Goal: Task Accomplishment & Management: Complete application form

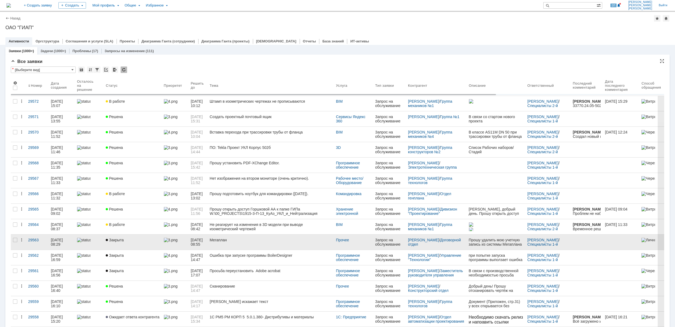
click at [141, 242] on div "Закрыта" at bounding box center [133, 240] width 54 height 4
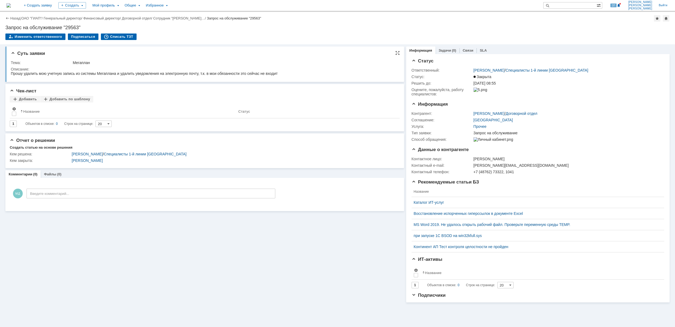
click at [321, 67] on div "Описание:" at bounding box center [203, 69] width 385 height 4
click at [29, 18] on link "ОАО "ГИАП"" at bounding box center [31, 18] width 20 height 4
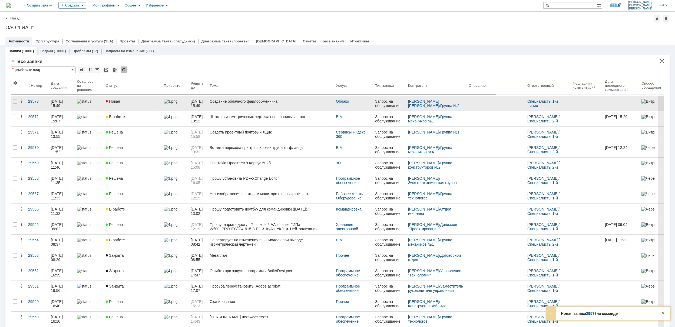
click at [146, 100] on div "Новая" at bounding box center [133, 101] width 54 height 4
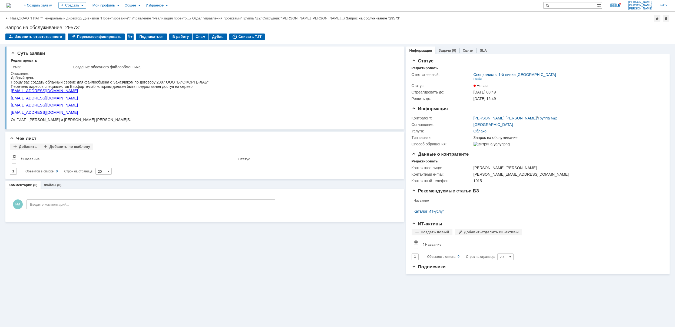
click at [36, 17] on link "ОАО "ГИАП"" at bounding box center [31, 18] width 20 height 4
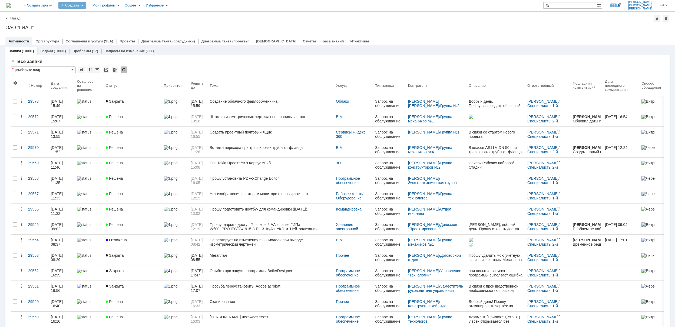
click at [86, 6] on div "Создать" at bounding box center [72, 5] width 28 height 6
click at [101, 31] on link "Заявка" at bounding box center [79, 33] width 41 height 6
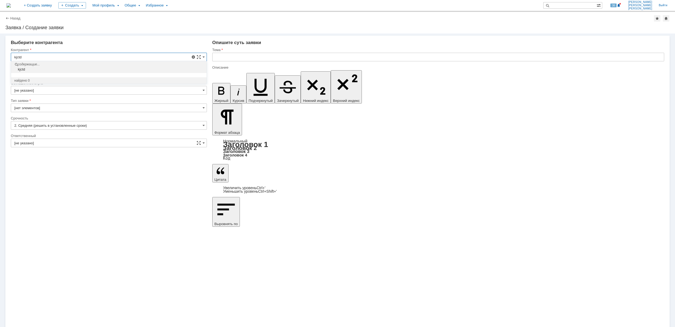
drag, startPoint x: 35, startPoint y: 57, endPoint x: 13, endPoint y: 58, distance: 21.6
click at [13, 58] on input "kjctd" at bounding box center [109, 57] width 196 height 9
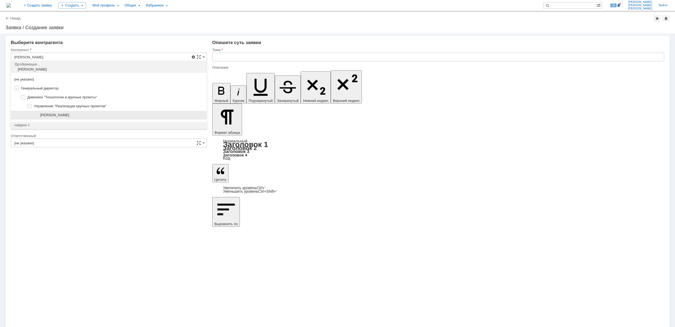
click at [56, 114] on span "Лосев Вадим Николаевич" at bounding box center [54, 115] width 29 height 4
type input "Лосев Вадим Николаевич"
type input "Москва"
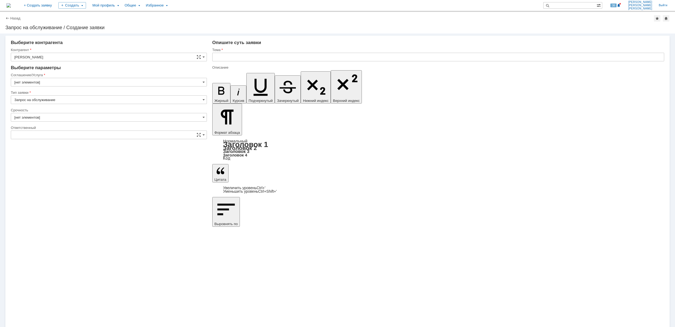
type input "[не указано]"
type input "[нет элементов]"
type input "Москва"
type input "2. Средняя (решить в установленные сроки)"
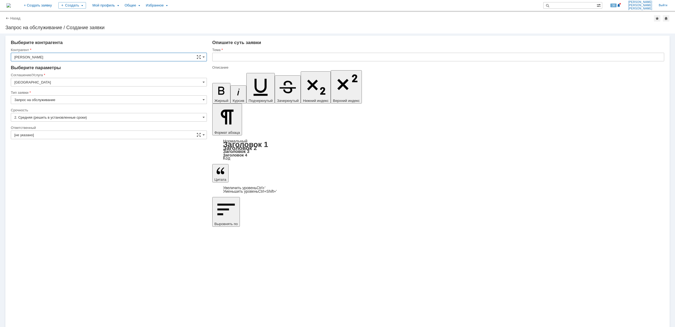
click at [60, 80] on input "Москва" at bounding box center [109, 82] width 196 height 9
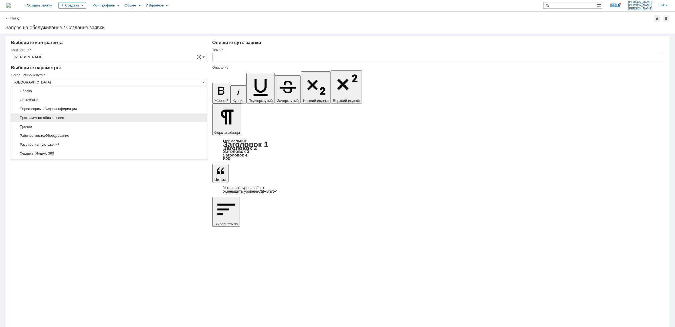
click at [85, 119] on span "Программное обеспечение" at bounding box center [108, 118] width 189 height 4
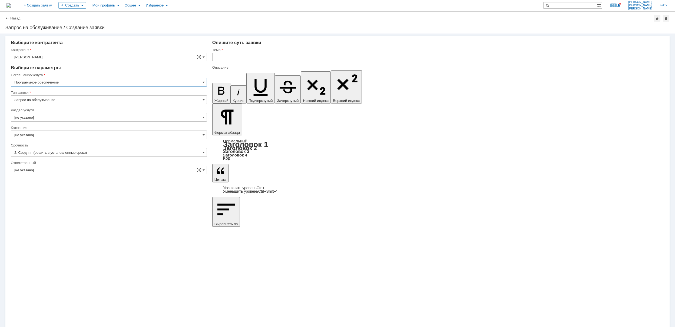
type input "Программное обеспечение"
click at [65, 115] on input "[не указано]" at bounding box center [109, 117] width 196 height 9
click at [79, 162] on span "Офисные программы" at bounding box center [108, 162] width 189 height 4
type input "Офисные программы"
click at [65, 133] on input "[не указано]" at bounding box center [109, 135] width 196 height 9
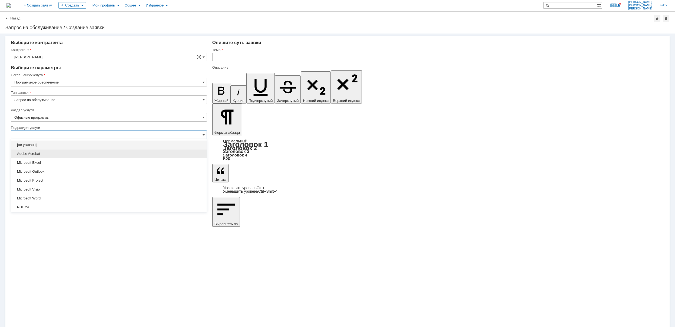
click at [69, 153] on span "Adobe Acrobat" at bounding box center [108, 154] width 189 height 4
type input "Adobe Acrobat"
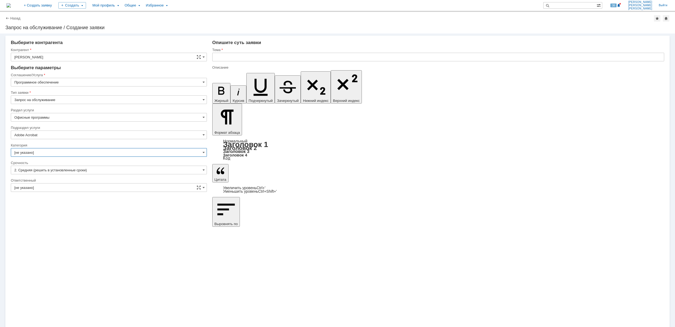
click at [69, 153] on input "[не указано]" at bounding box center [109, 152] width 196 height 9
type input "Adobe Acrobat"
click at [71, 165] on div "Adobe Acrobat" at bounding box center [108, 162] width 195 height 9
type input "Adobe Acrobat"
click at [75, 187] on input "[не указано]" at bounding box center [109, 187] width 196 height 9
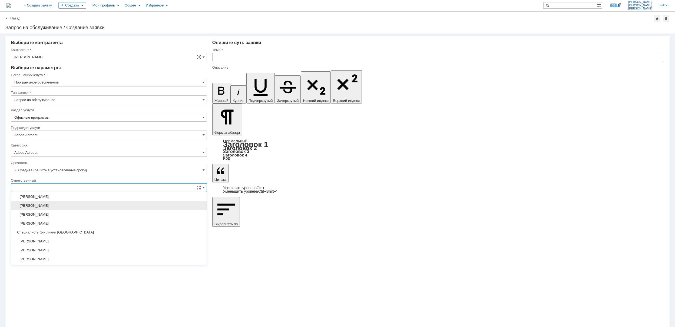
click at [79, 208] on span "[PERSON_NAME]" at bounding box center [108, 206] width 189 height 4
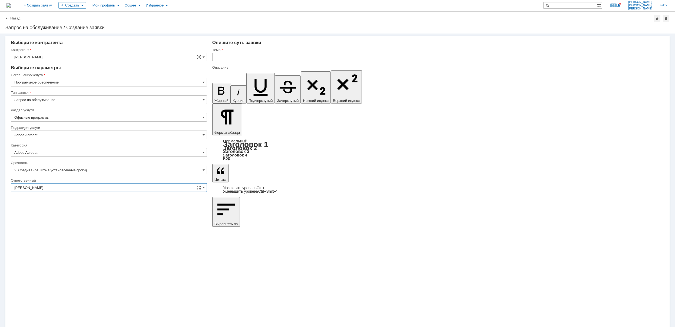
type input "[PERSON_NAME]"
click at [248, 54] on input "text" at bounding box center [438, 57] width 452 height 9
drag, startPoint x: 248, startPoint y: 54, endPoint x: 203, endPoint y: 57, distance: 45.0
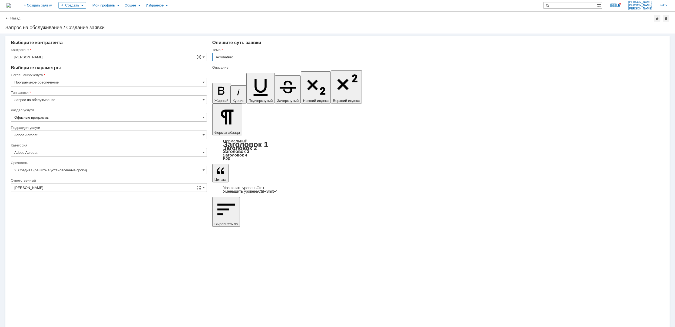
type input "AcrobatPro"
drag, startPoint x: 275, startPoint y: 2376, endPoint x: 209, endPoint y: 2379, distance: 66.3
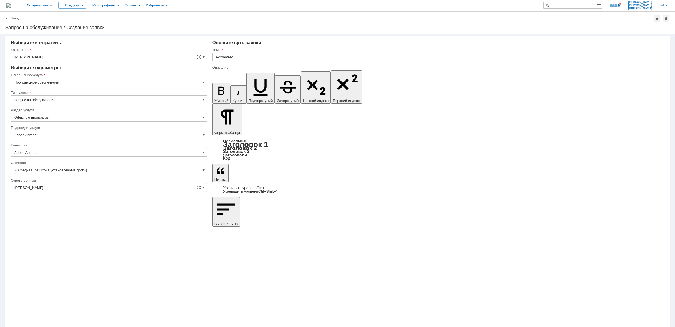
copy div "AcrobatPro - просит активацию"
click at [252, 52] on div "Тема" at bounding box center [438, 50] width 452 height 5
paste input "- просит активацию"
type input "AcrobatPro - просит активацию"
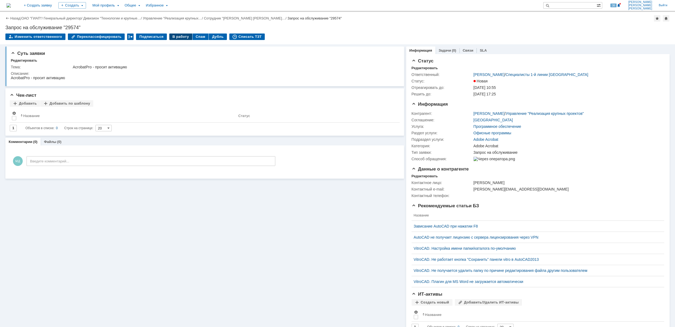
click at [178, 37] on div "В работу" at bounding box center [180, 37] width 23 height 6
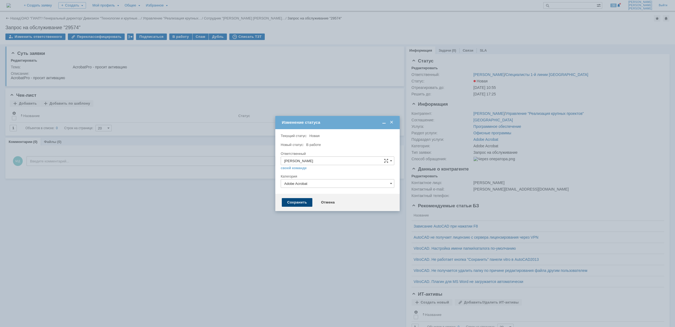
click at [310, 203] on div "Сохранить" at bounding box center [297, 202] width 31 height 9
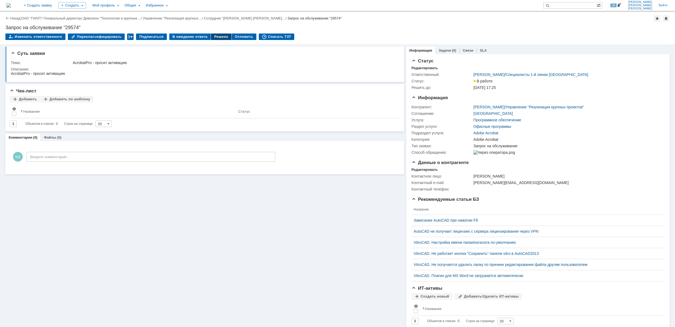
click at [214, 37] on div "Решено" at bounding box center [221, 37] width 21 height 6
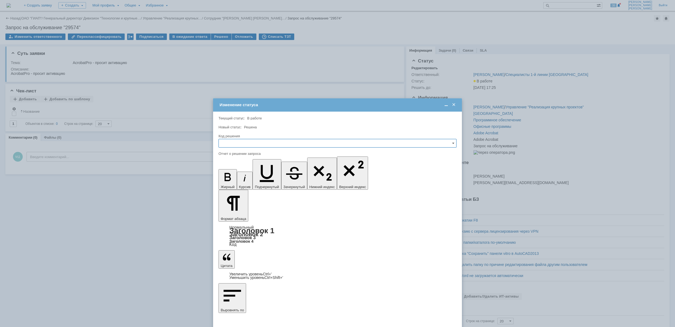
click at [265, 145] on input "text" at bounding box center [337, 143] width 238 height 9
drag, startPoint x: 249, startPoint y: 179, endPoint x: 17, endPoint y: 31, distance: 274.6
click at [249, 179] on span "Решено" at bounding box center [337, 180] width 231 height 4
type input "Решено"
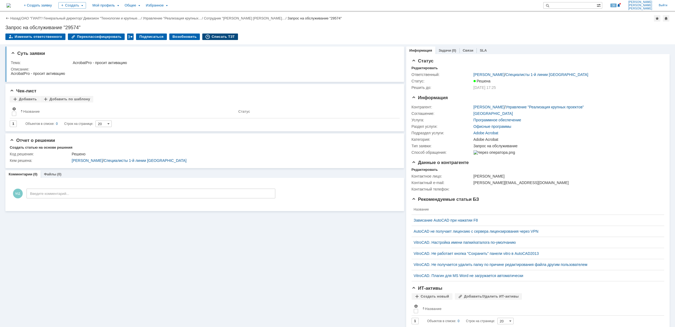
click at [220, 35] on div "Списать ТЗТ" at bounding box center [220, 37] width 36 height 6
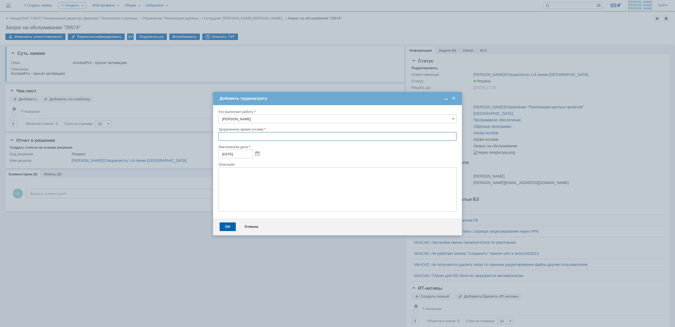
click at [219, 138] on input "text" at bounding box center [337, 136] width 238 height 9
type input "00:30"
click at [226, 230] on div "OK" at bounding box center [227, 226] width 16 height 9
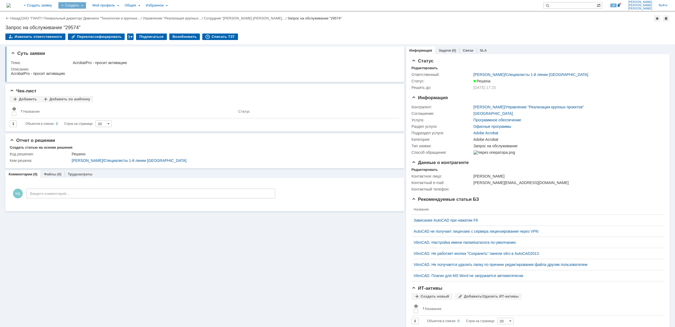
click at [86, 6] on div "Создать" at bounding box center [72, 5] width 28 height 6
click at [101, 35] on link "Заявка" at bounding box center [79, 33] width 41 height 6
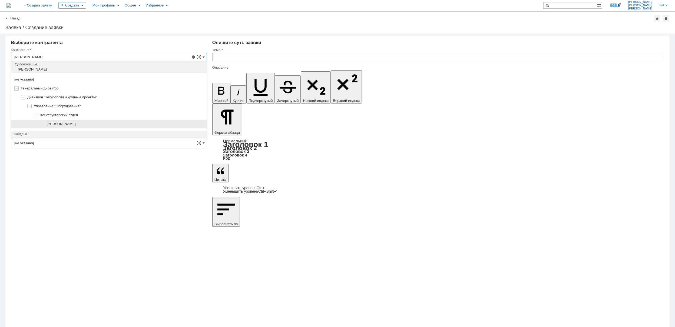
click at [89, 122] on div "[PERSON_NAME]" at bounding box center [108, 124] width 195 height 9
type input "[PERSON_NAME]"
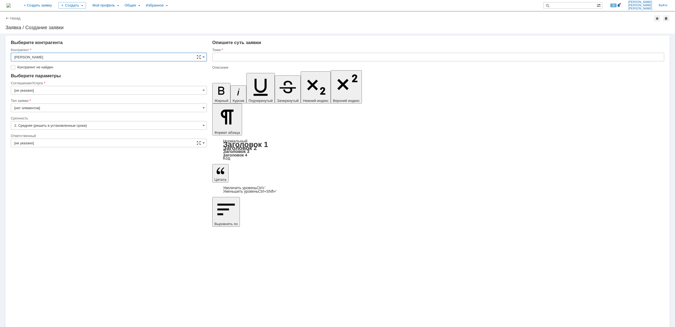
type input "Москва"
click at [52, 83] on input "Москва" at bounding box center [109, 82] width 196 height 9
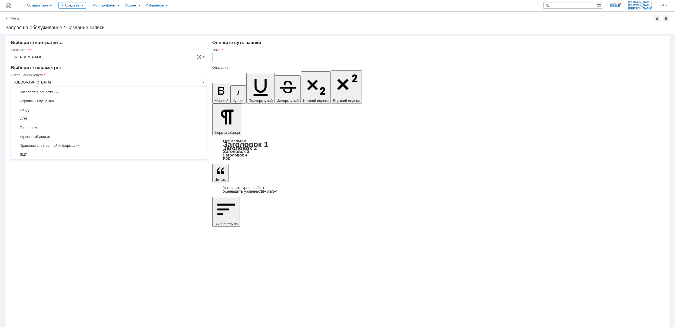
scroll to position [170, 0]
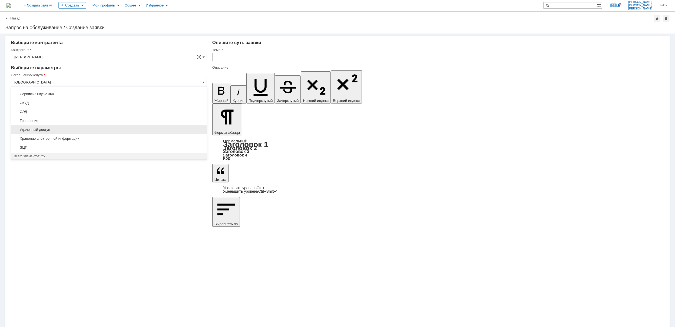
click at [72, 126] on div "Удаленный доступ" at bounding box center [108, 129] width 195 height 9
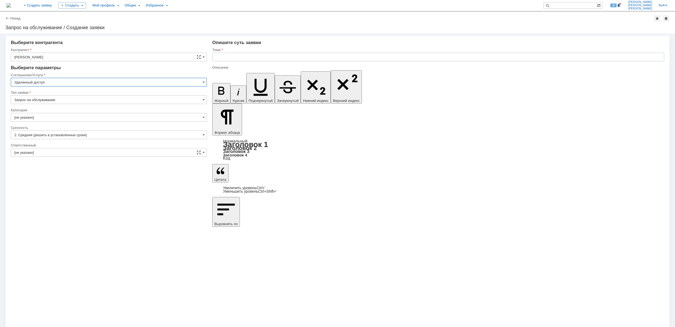
type input "Удаленный доступ"
click at [59, 121] on input "[не указано]" at bounding box center [109, 117] width 196 height 9
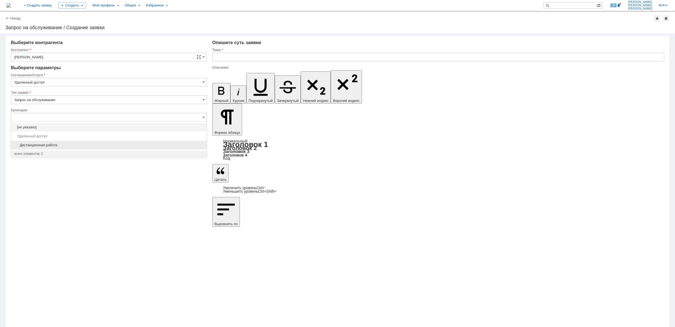
click at [65, 144] on span "Дистанционная работа" at bounding box center [108, 145] width 189 height 4
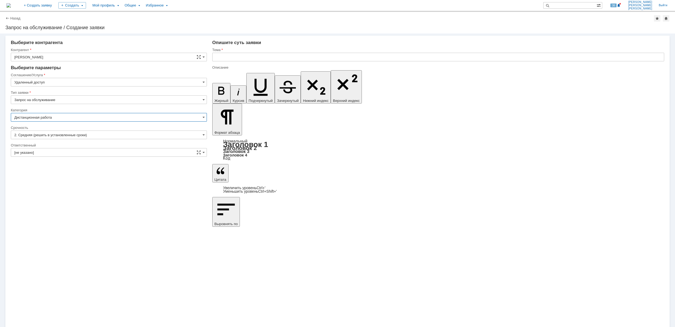
type input "Дистанционная работа"
click at [65, 152] on input "[не указано]" at bounding box center [109, 152] width 196 height 9
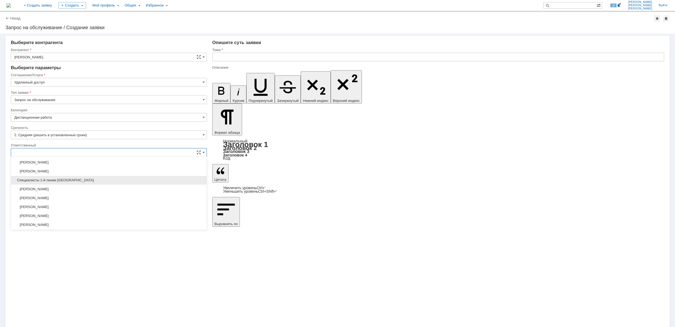
scroll to position [197, 0]
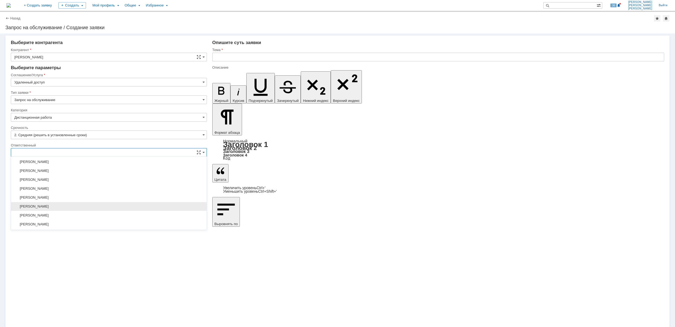
click at [86, 209] on span "[PERSON_NAME]" at bounding box center [108, 206] width 189 height 4
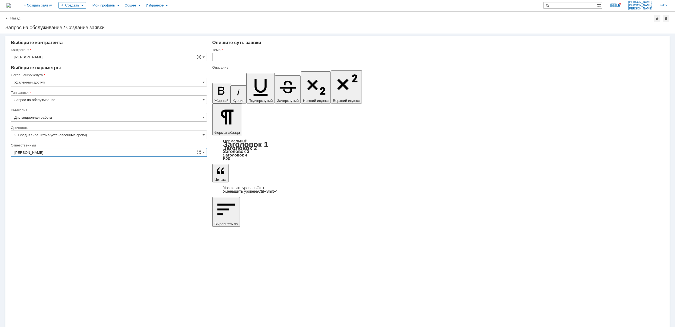
type input "[PERSON_NAME]"
click at [289, 60] on input "text" at bounding box center [438, 57] width 452 height 9
drag, startPoint x: 289, startPoint y: 60, endPoint x: 216, endPoint y: 59, distance: 72.4
click at [216, 59] on input "Настройка удалённого доступа" at bounding box center [438, 57] width 452 height 9
type input "Настройка удалённого доступа"
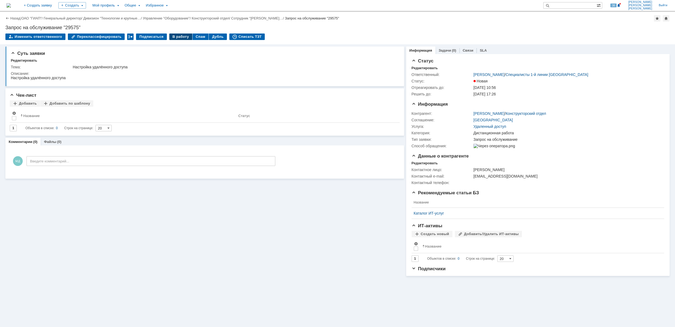
click at [170, 37] on div "В работу" at bounding box center [180, 37] width 23 height 6
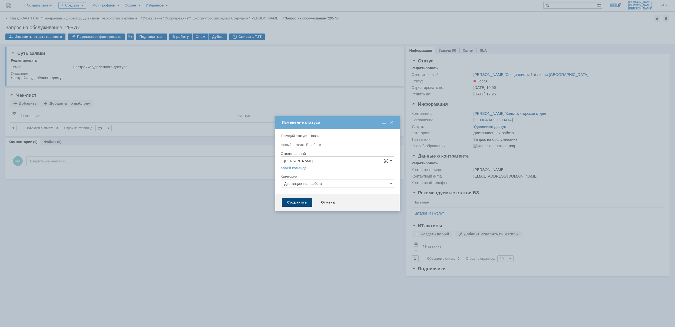
click at [302, 201] on div "Сохранить" at bounding box center [297, 202] width 31 height 9
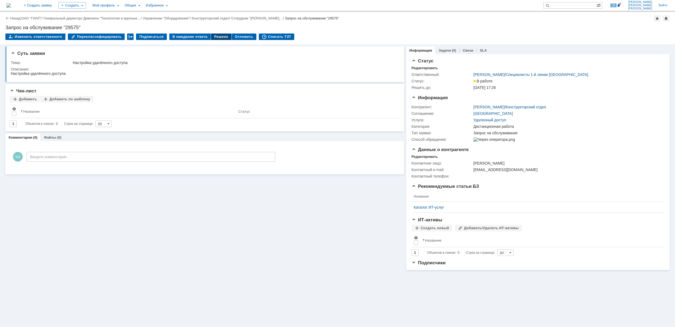
click at [216, 36] on div "Решено" at bounding box center [221, 37] width 21 height 6
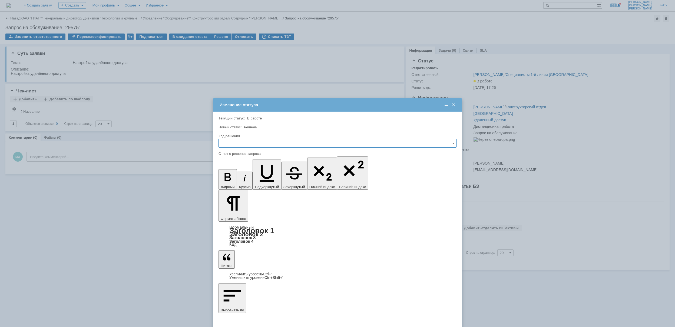
click at [286, 143] on input "text" at bounding box center [337, 143] width 238 height 9
click at [248, 179] on span "Решено" at bounding box center [337, 180] width 231 height 4
type input "Решено"
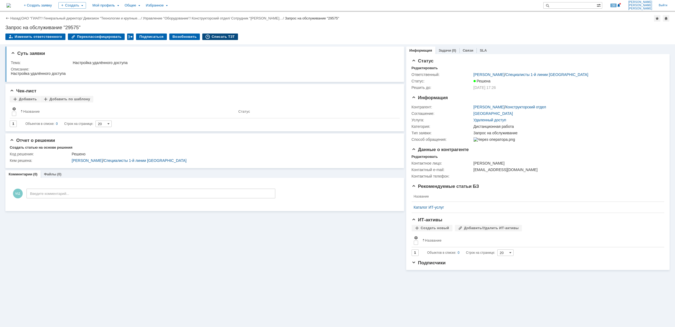
click at [204, 37] on div "Списать ТЗТ" at bounding box center [220, 37] width 36 height 6
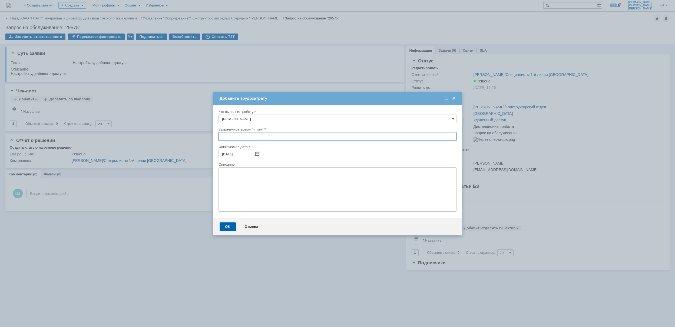
click at [219, 137] on input "text" at bounding box center [337, 136] width 238 height 9
type input "00:30"
click at [225, 228] on div "OK" at bounding box center [227, 226] width 16 height 9
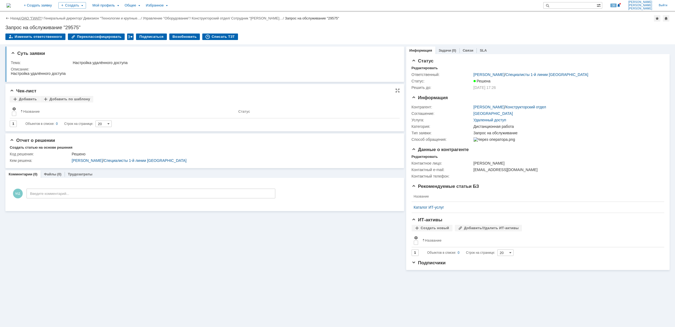
click at [38, 18] on link "ОАО "ГИАП"" at bounding box center [31, 18] width 20 height 4
